Goal: Task Accomplishment & Management: Manage account settings

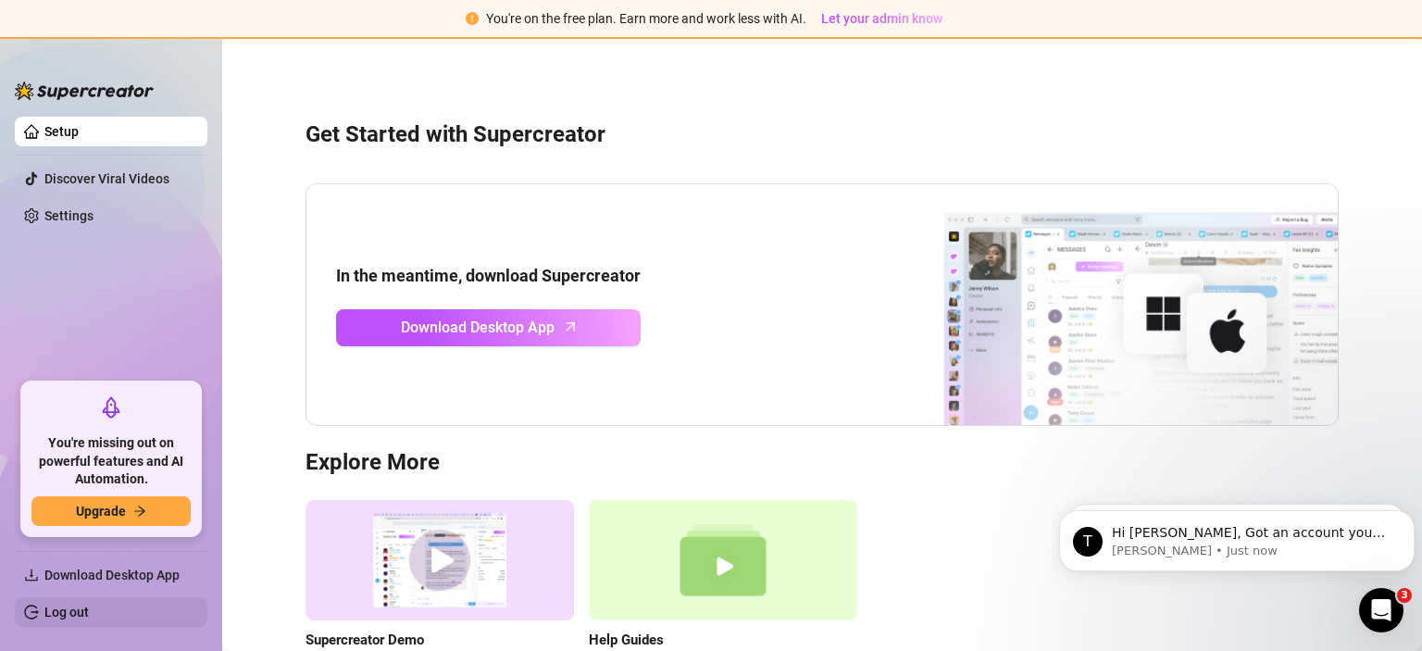
click at [71, 616] on link "Log out" at bounding box center [66, 611] width 44 height 15
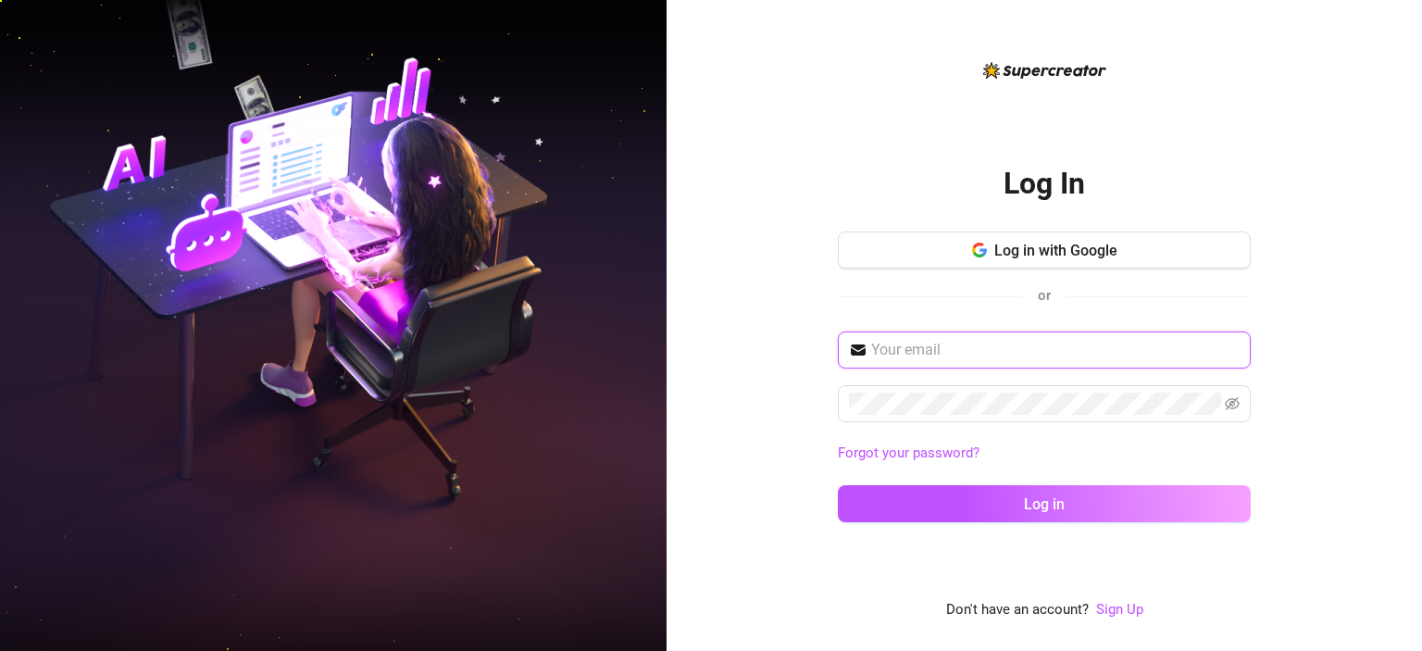
click at [937, 348] on input "text" at bounding box center [1055, 350] width 368 height 22
paste input "[EMAIL_ADDRESS][DOMAIN_NAME]"
type input "[EMAIL_ADDRESS][DOMAIN_NAME]"
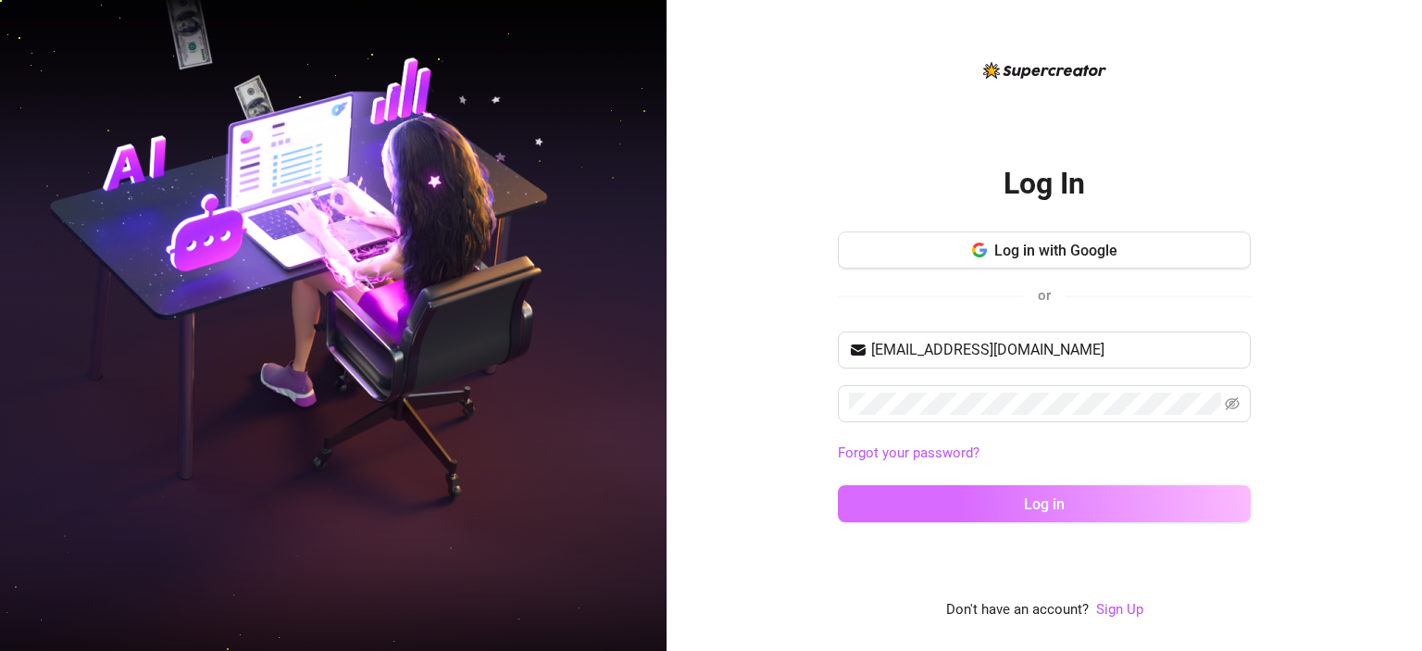
click at [1018, 493] on button "Log in" at bounding box center [1044, 503] width 413 height 37
